Goal: Transaction & Acquisition: Subscribe to service/newsletter

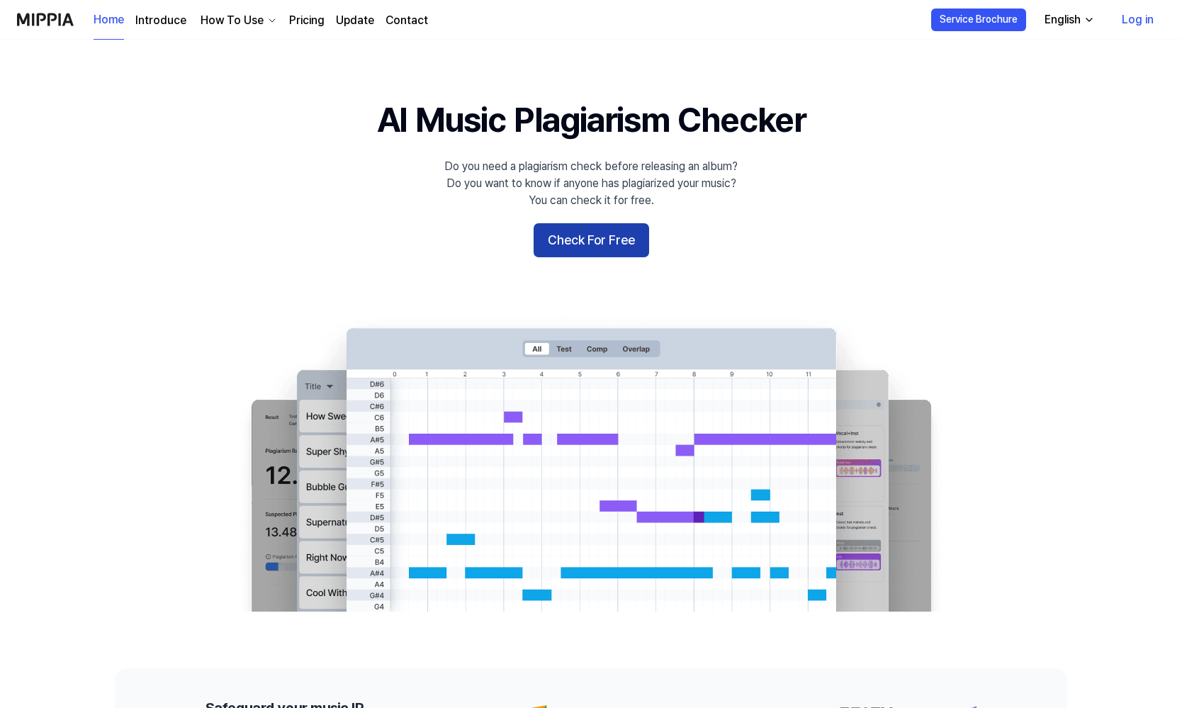
click at [591, 242] on button "Check For Free" at bounding box center [590, 240] width 115 height 34
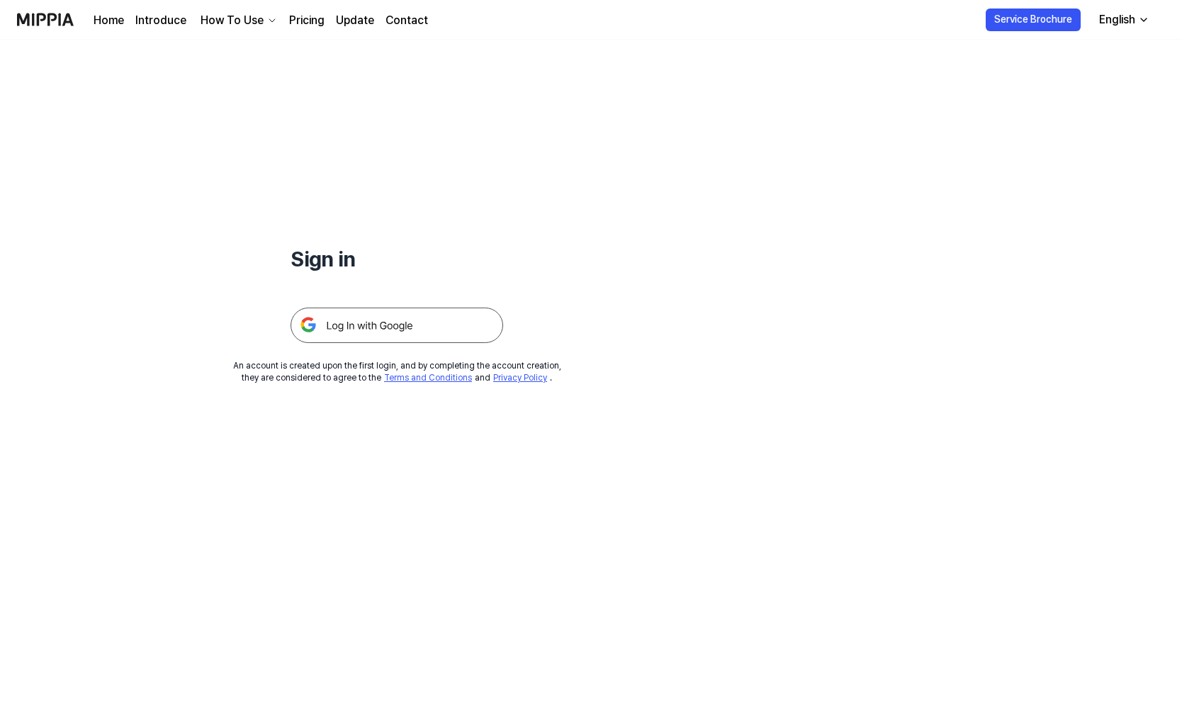
click at [308, 19] on link "Pricing" at bounding box center [306, 20] width 35 height 17
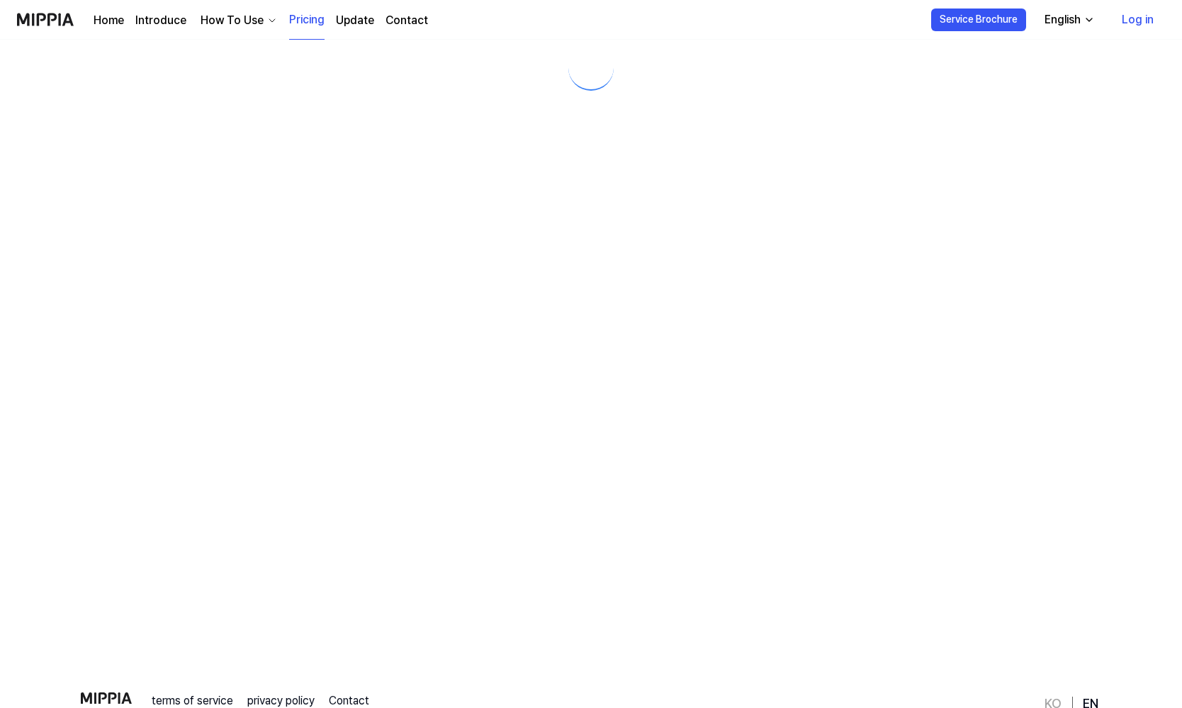
click at [218, 21] on div "How To Use" at bounding box center [232, 20] width 69 height 17
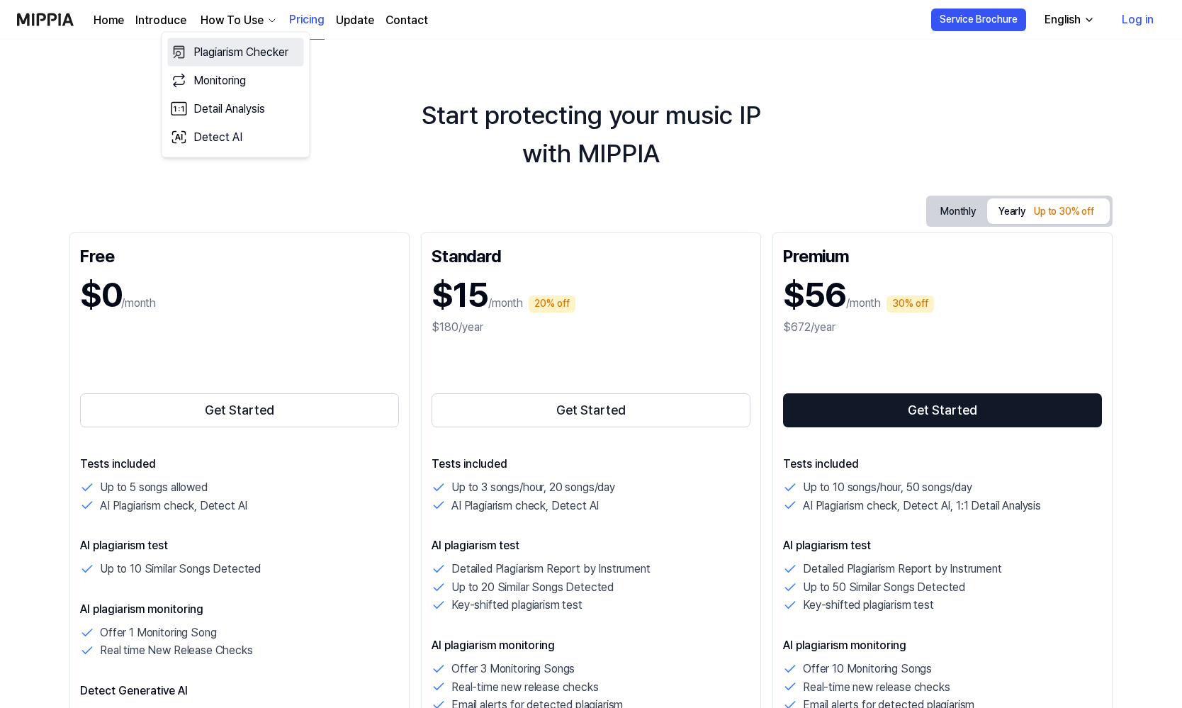
click at [216, 50] on link "Plagiarism Checker" at bounding box center [236, 52] width 136 height 28
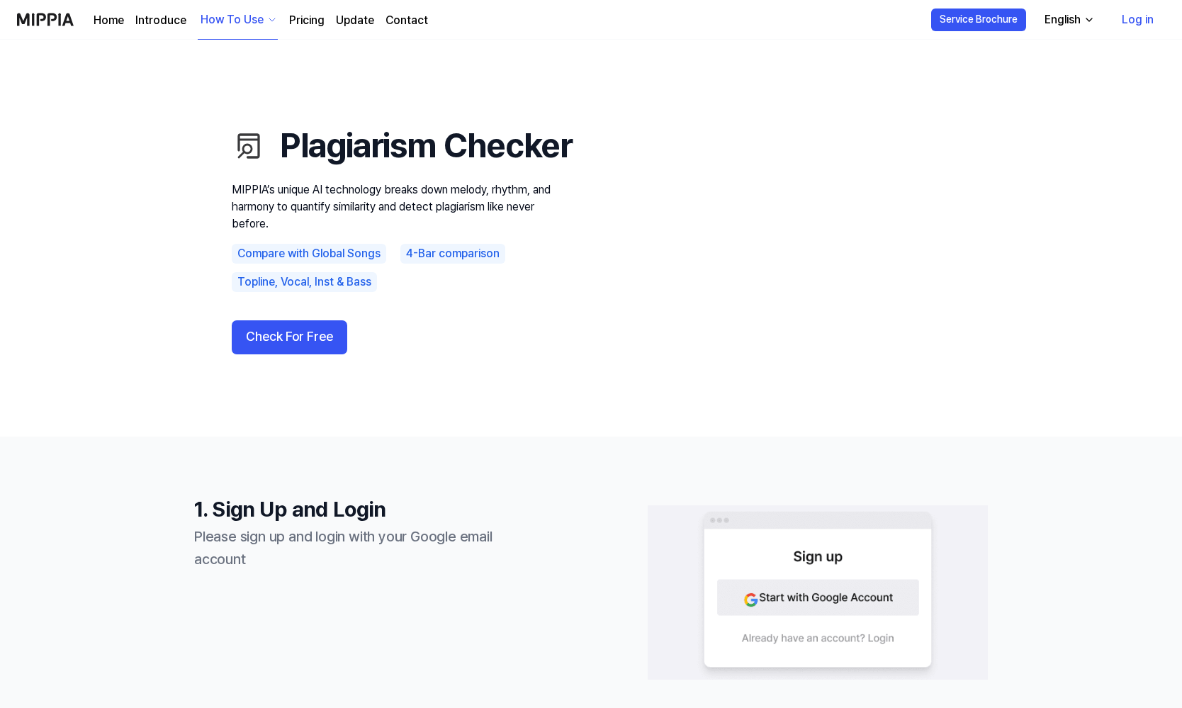
click at [297, 22] on link "Pricing" at bounding box center [306, 20] width 35 height 17
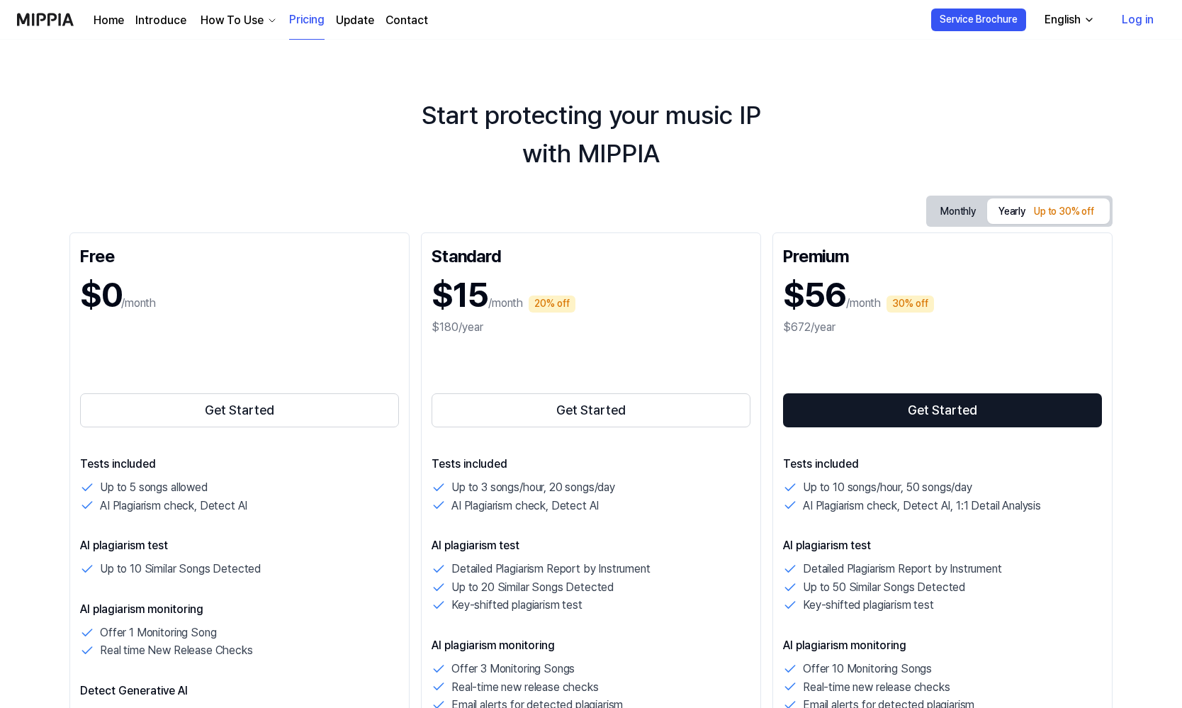
click at [217, 23] on div "How To Use" at bounding box center [232, 20] width 69 height 17
click at [240, 406] on button "Get Started" at bounding box center [239, 410] width 319 height 34
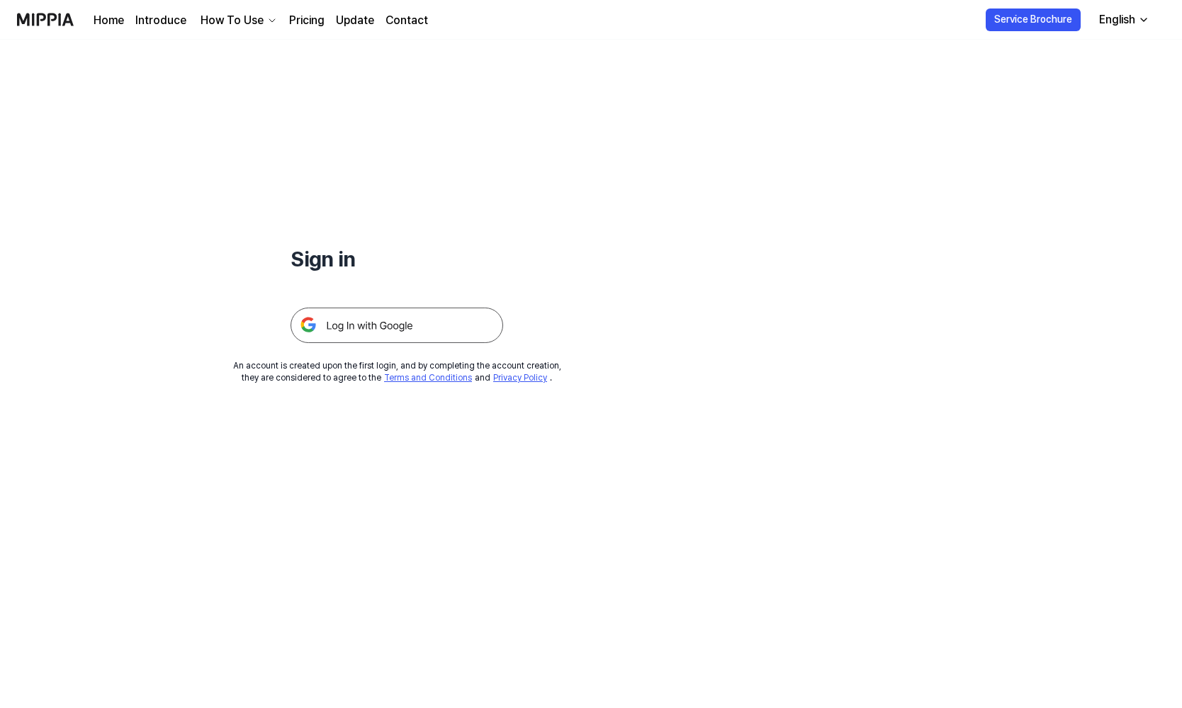
click at [326, 327] on img at bounding box center [396, 324] width 213 height 35
